Goal: Find specific page/section: Find specific page/section

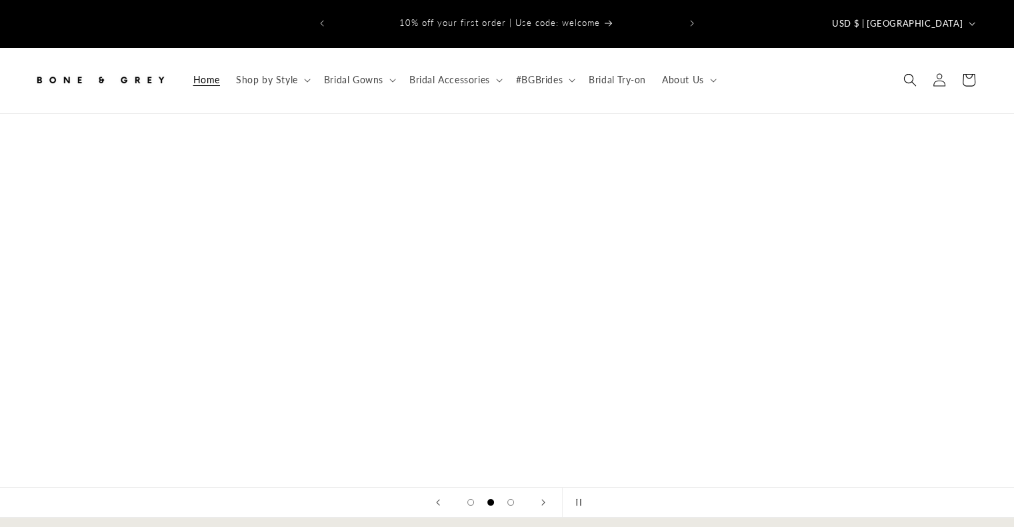
scroll to position [0, 1013]
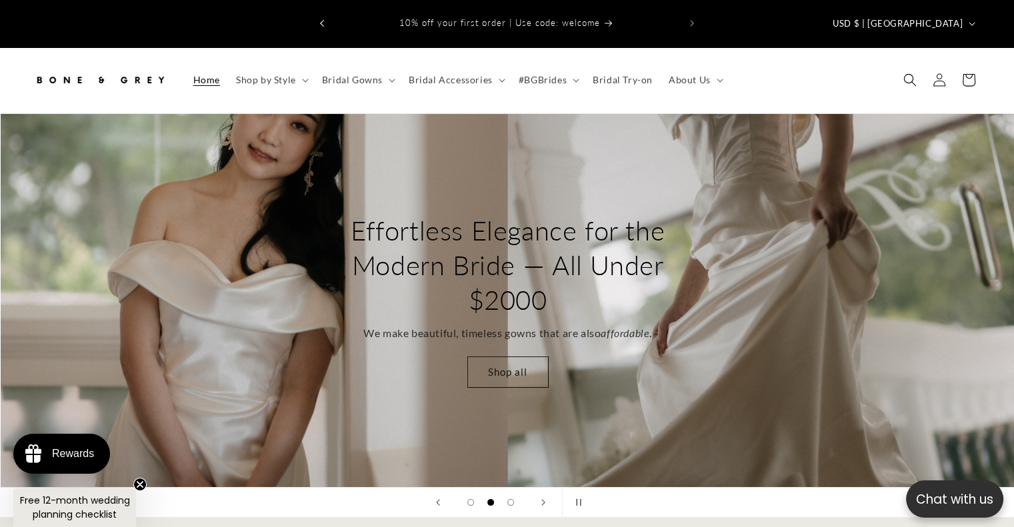
click at [325, 14] on button "Previous announcement" at bounding box center [321, 23] width 29 height 25
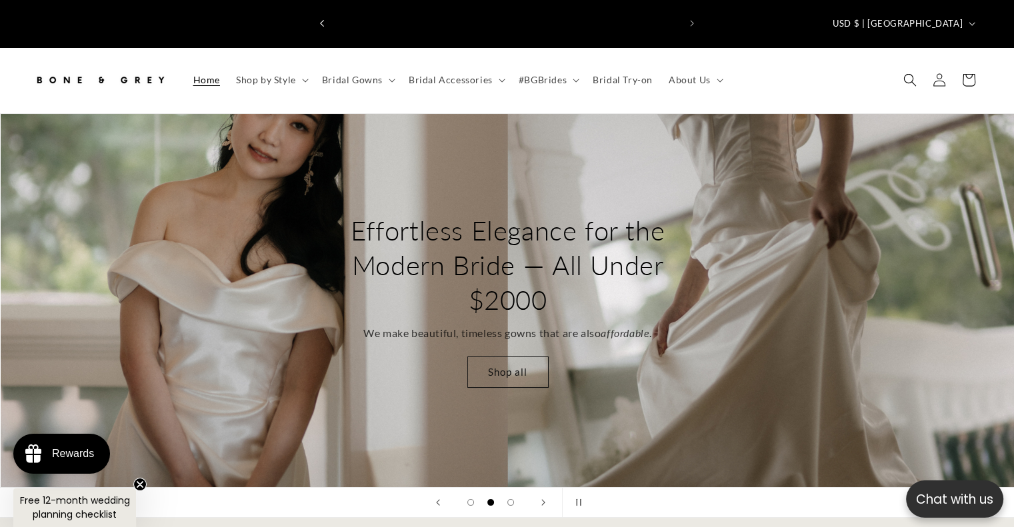
click at [325, 14] on button "Previous announcement" at bounding box center [321, 23] width 29 height 25
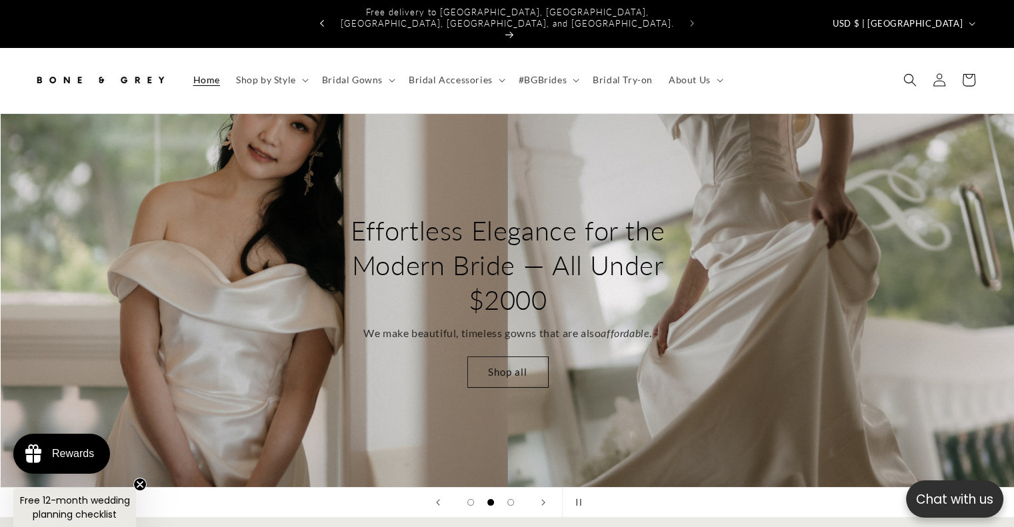
scroll to position [0, 345]
click at [325, 14] on button "Previous announcement" at bounding box center [321, 23] width 29 height 25
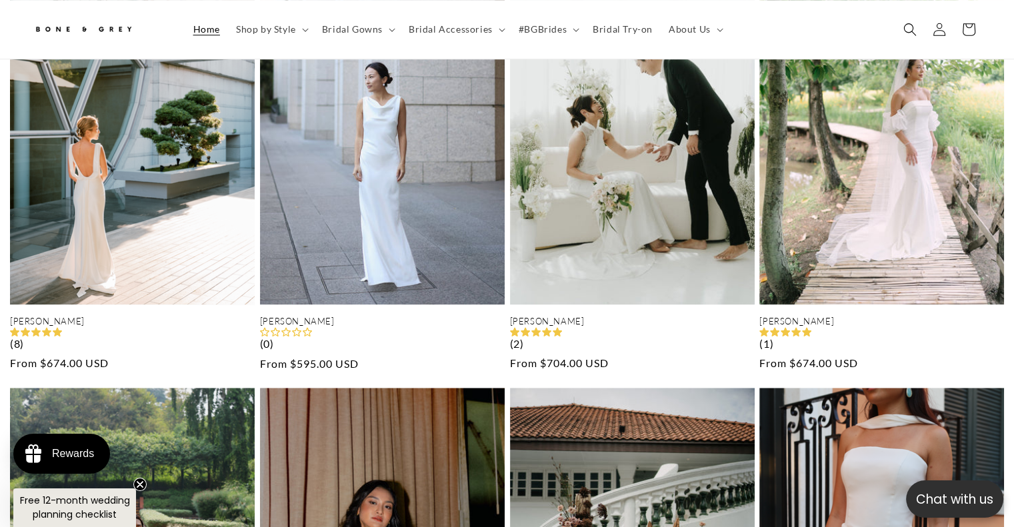
scroll to position [1236, 0]
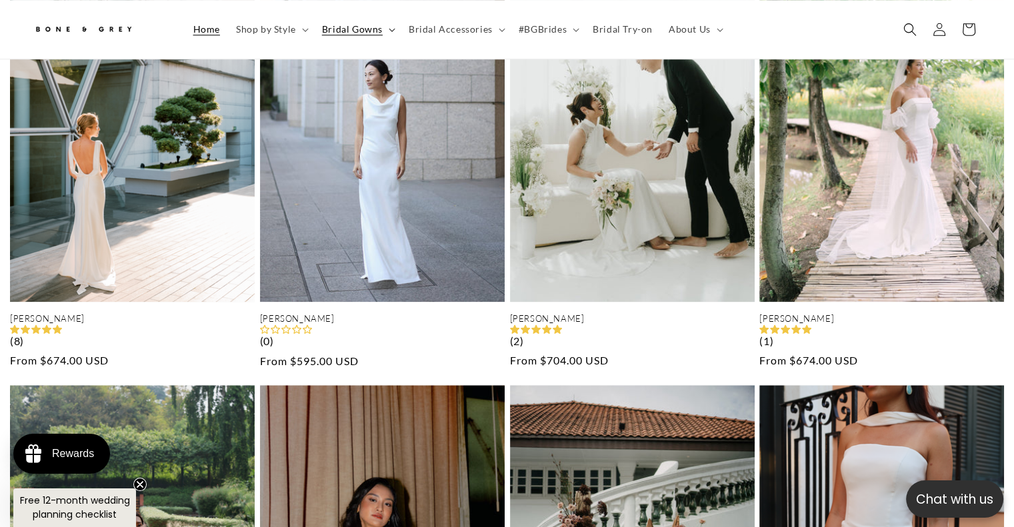
click at [352, 37] on summary "Bridal Gowns" at bounding box center [357, 29] width 87 height 28
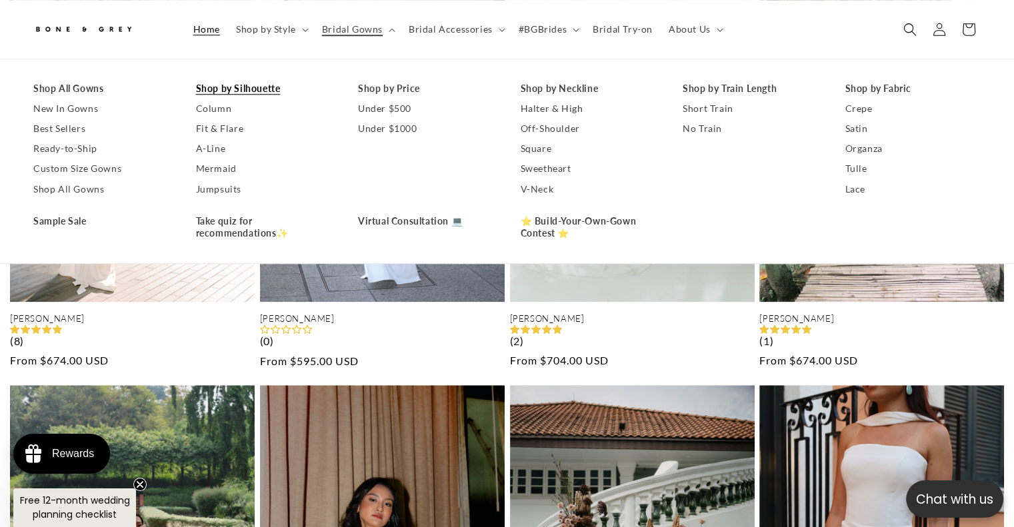
scroll to position [0, 11]
click at [264, 82] on link "Shop by Silhouette" at bounding box center [264, 89] width 136 height 20
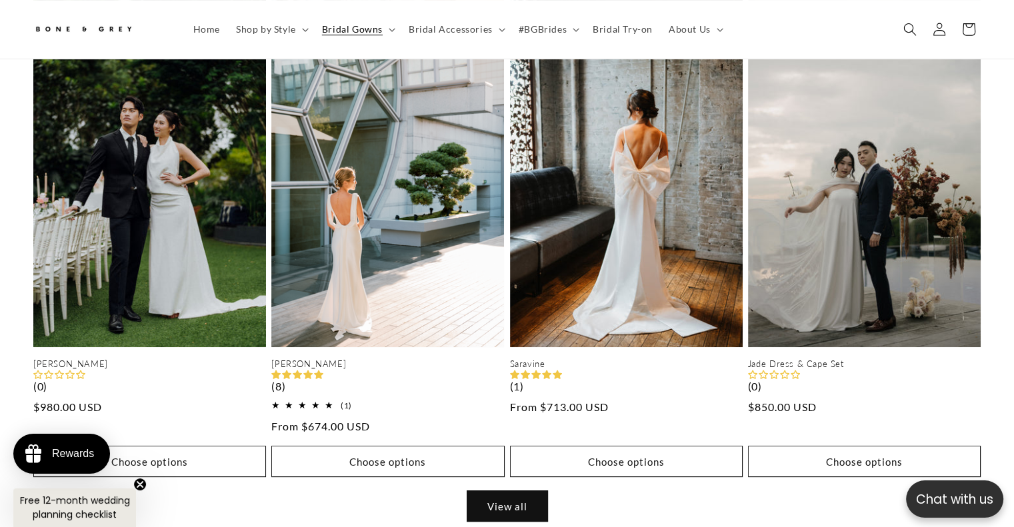
scroll to position [329, 0]
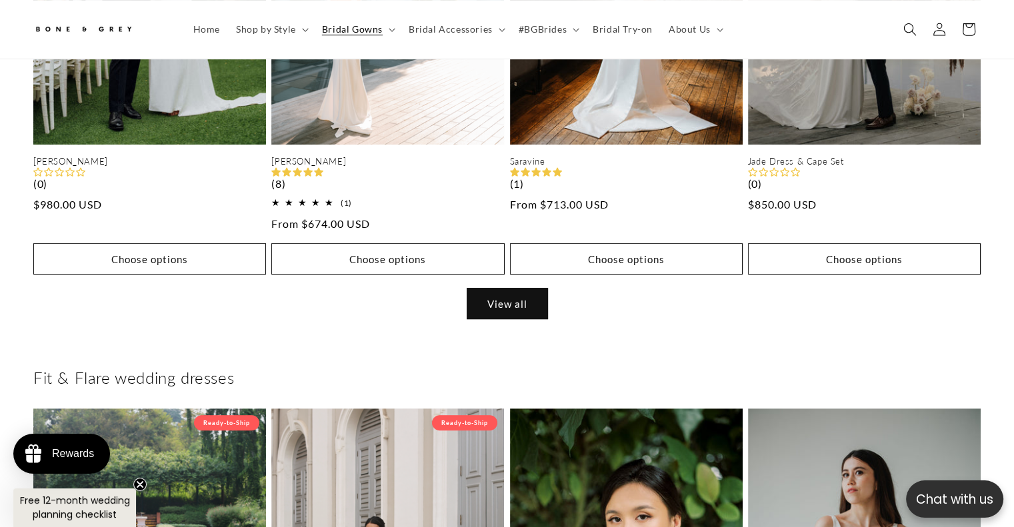
scroll to position [525, 0]
